Goal: Information Seeking & Learning: Stay updated

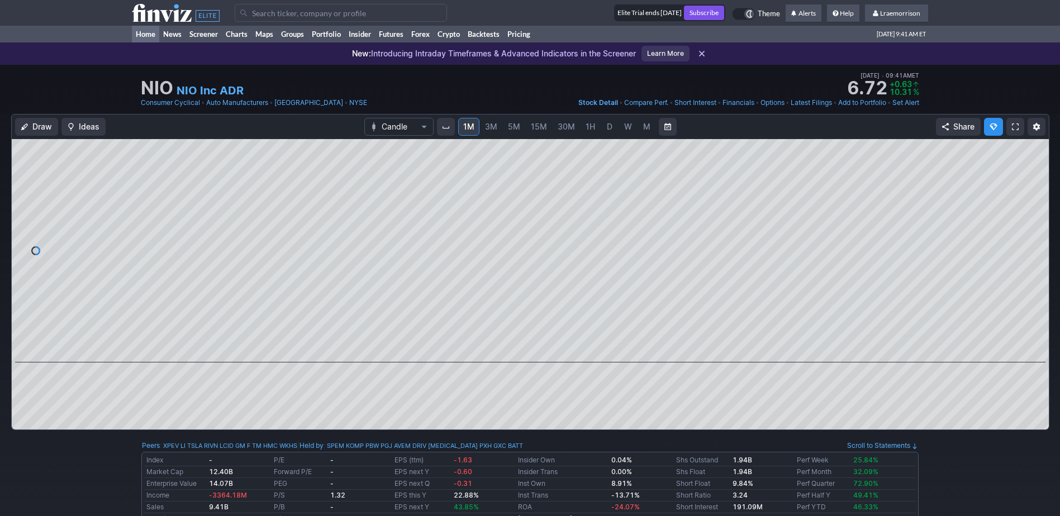
click at [149, 35] on link "Home" at bounding box center [145, 34] width 27 height 17
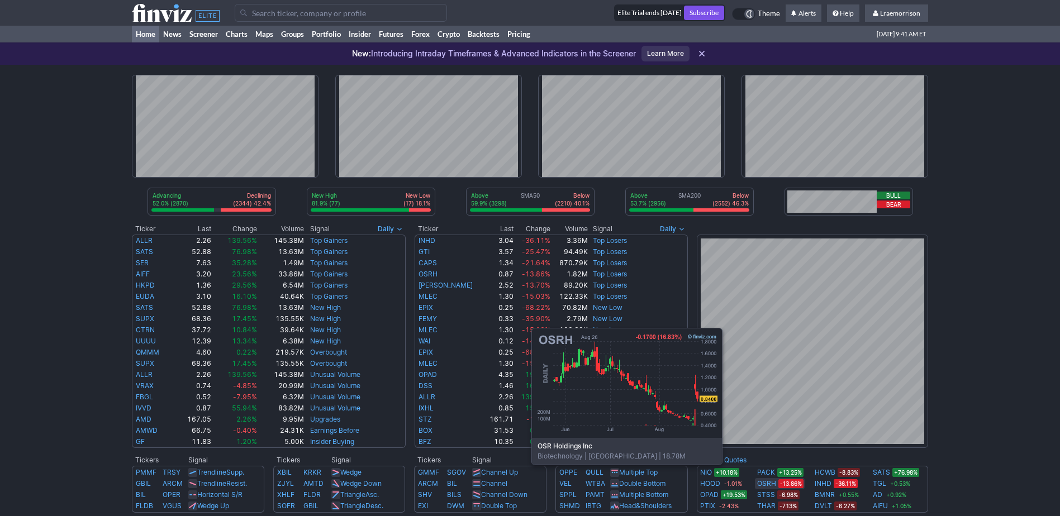
click at [771, 482] on link "OSRH" at bounding box center [766, 483] width 19 height 11
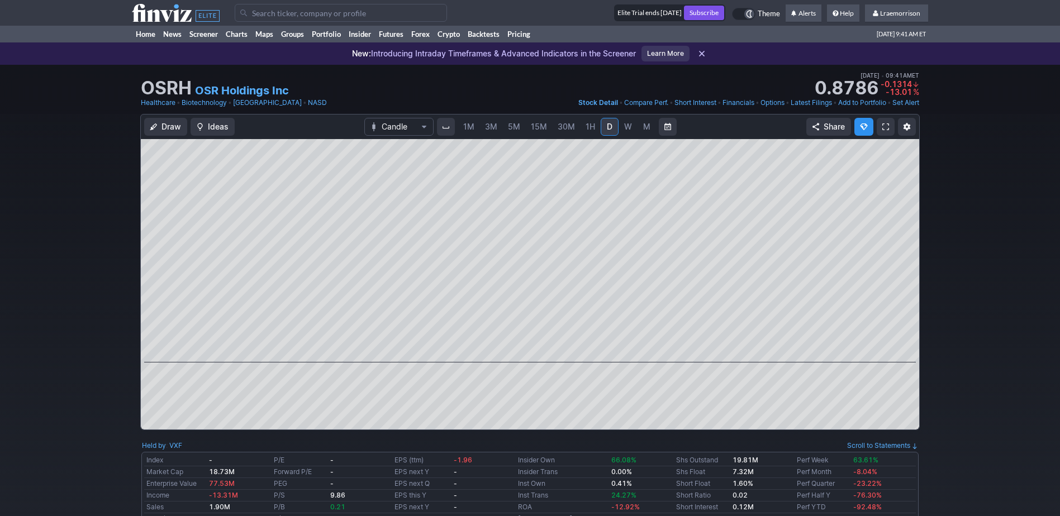
click at [465, 133] on link "1M" at bounding box center [468, 127] width 21 height 18
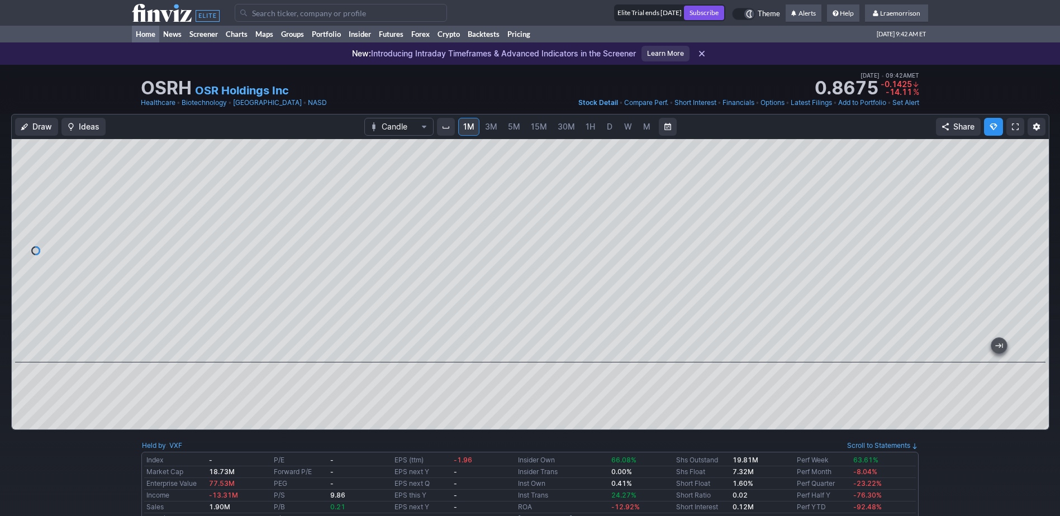
click at [142, 32] on link "Home" at bounding box center [145, 34] width 27 height 17
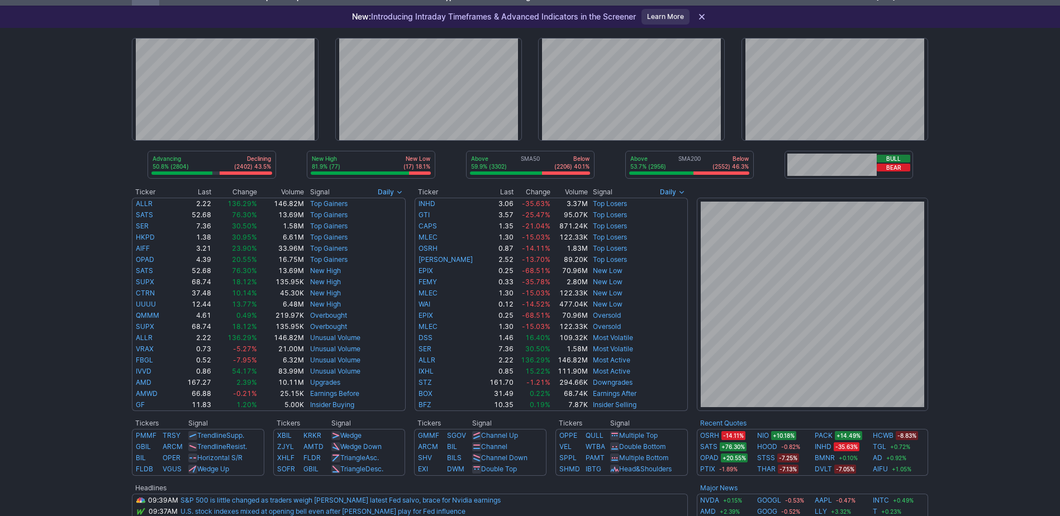
scroll to position [56, 0]
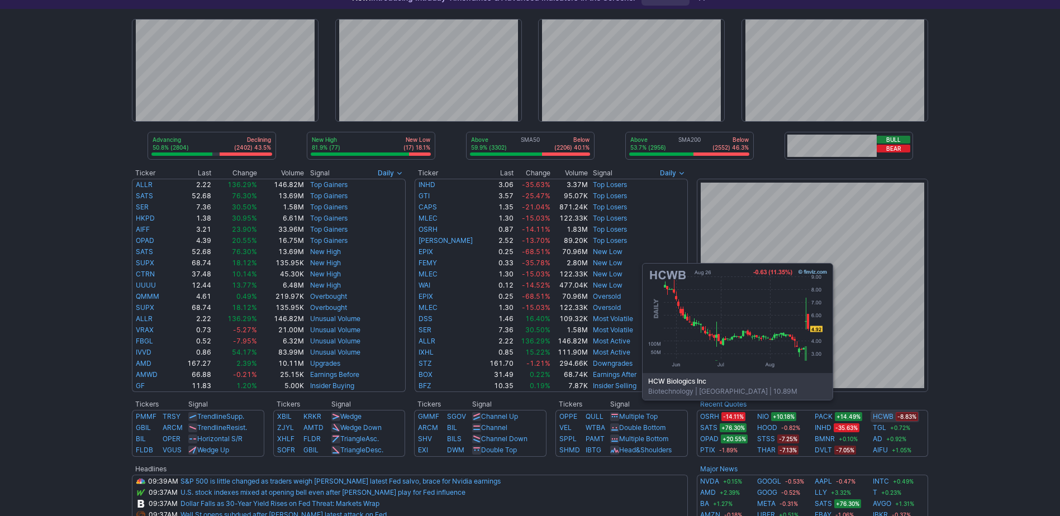
click at [882, 417] on link "HCWB" at bounding box center [883, 416] width 21 height 11
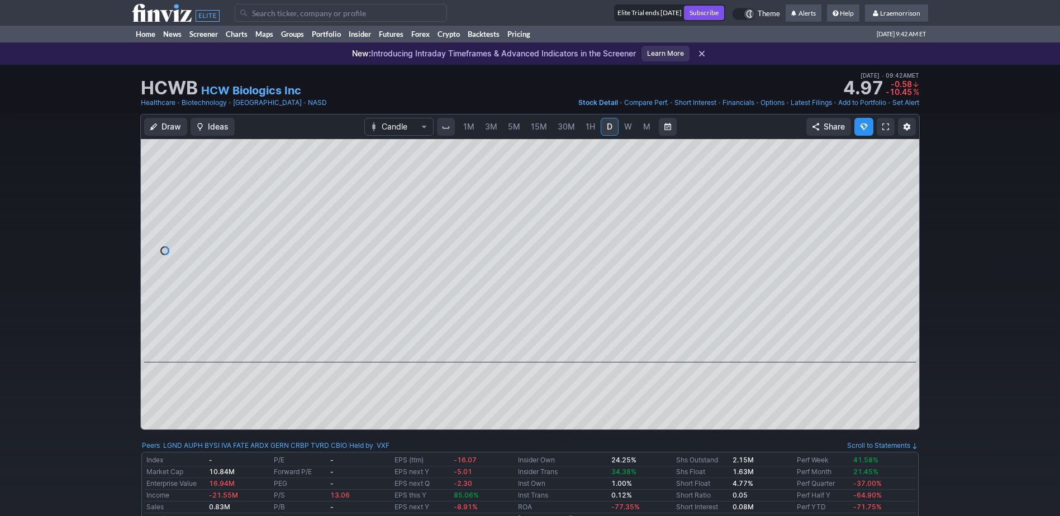
click at [470, 132] on span "1M" at bounding box center [468, 126] width 11 height 11
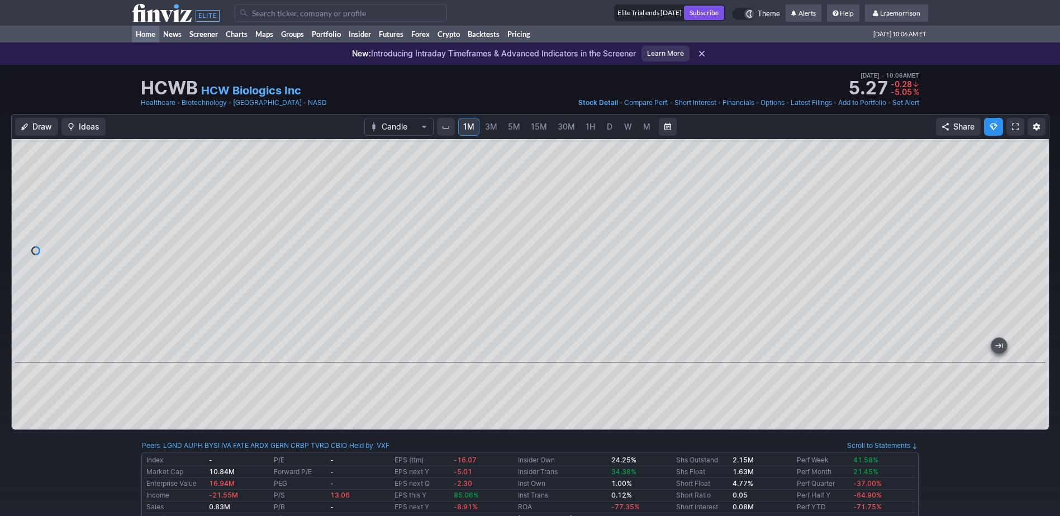
click at [143, 31] on link "Home" at bounding box center [145, 34] width 27 height 17
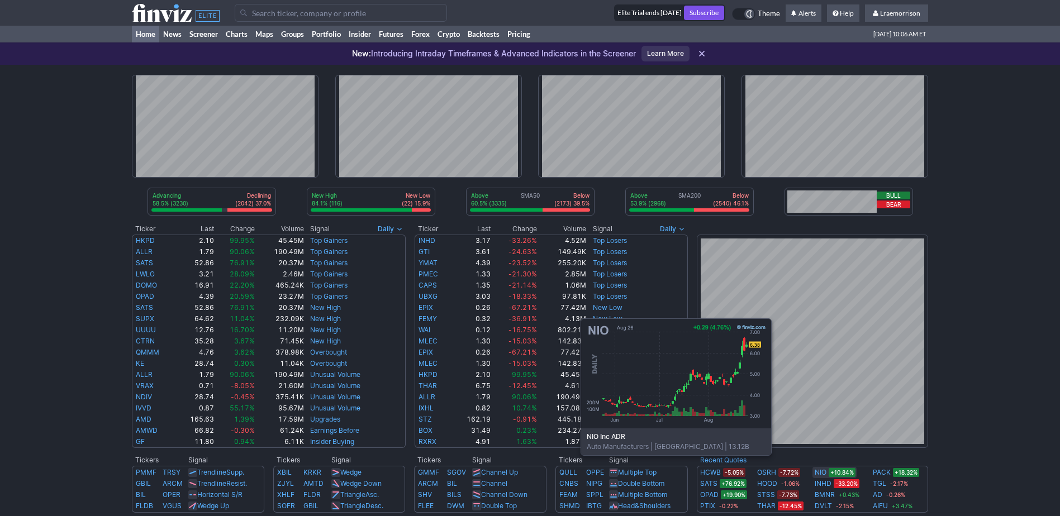
click at [820, 472] on link "NIO" at bounding box center [821, 472] width 12 height 11
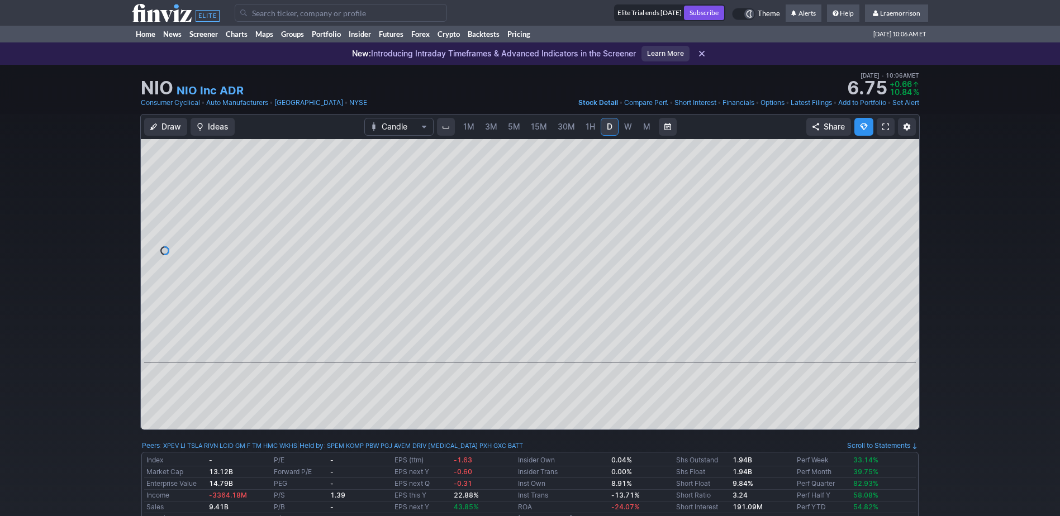
click at [468, 127] on span "1M" at bounding box center [468, 126] width 11 height 9
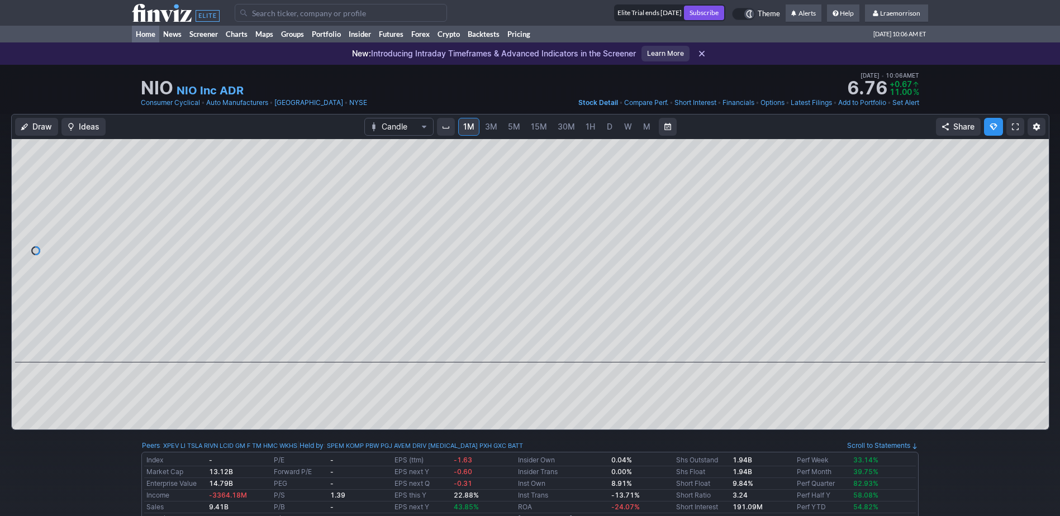
click at [146, 32] on link "Home" at bounding box center [145, 34] width 27 height 17
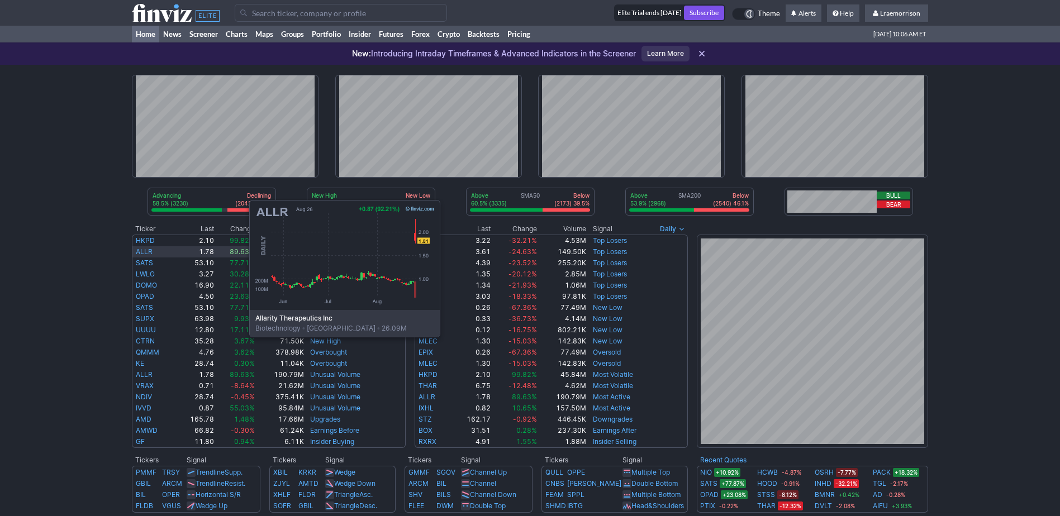
click at [137, 253] on link "ALLR" at bounding box center [144, 252] width 17 height 8
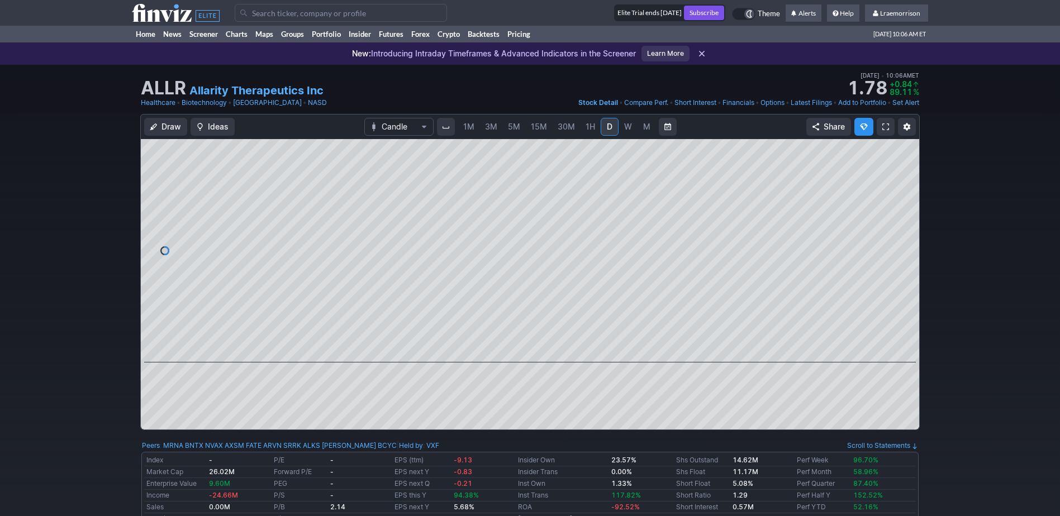
click at [469, 127] on span "1M" at bounding box center [468, 126] width 11 height 9
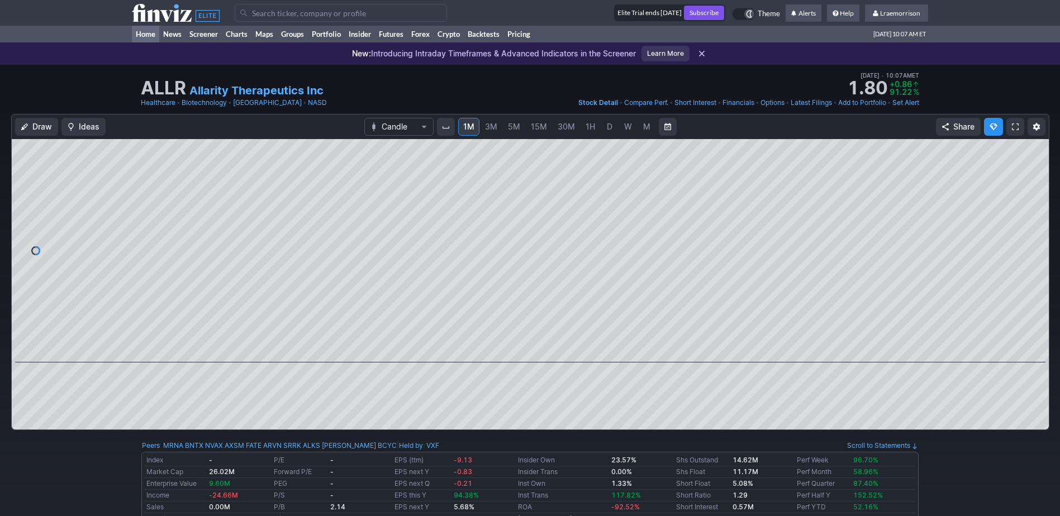
click at [153, 35] on link "Home" at bounding box center [145, 34] width 27 height 17
